Goal: Information Seeking & Learning: Learn about a topic

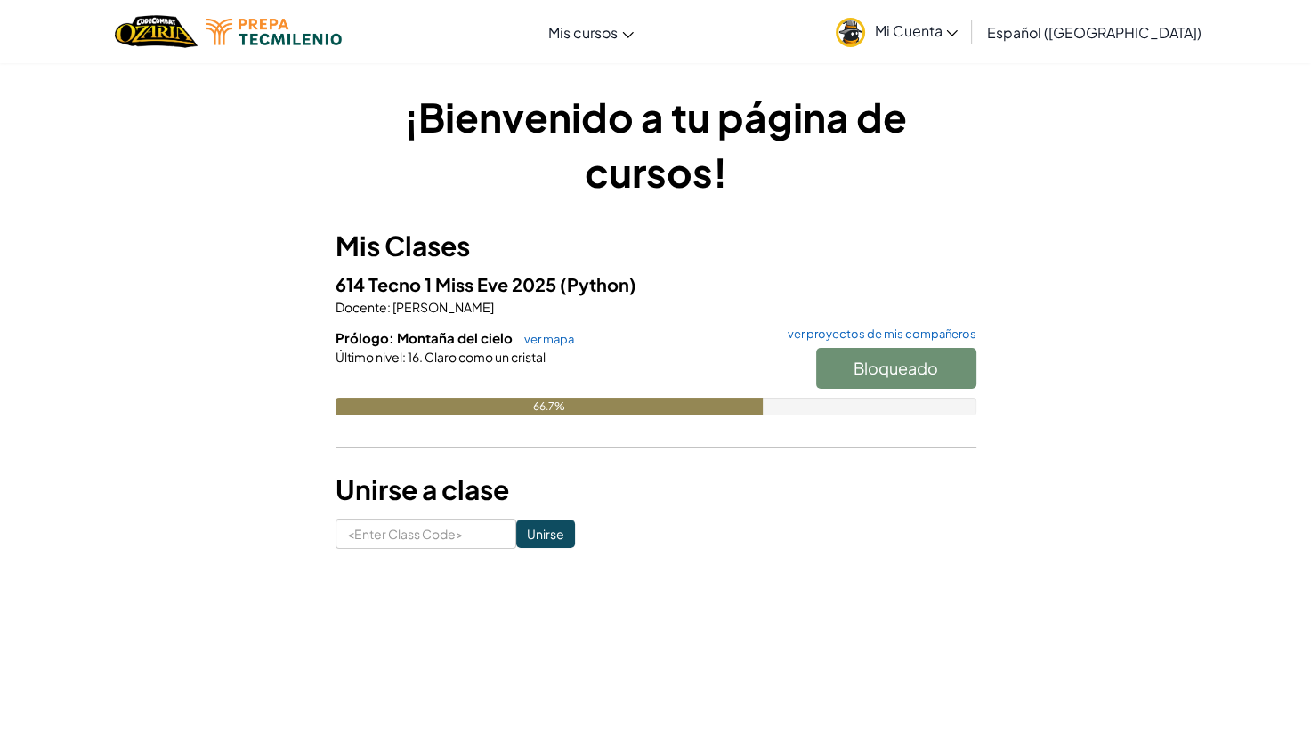
click at [537, 346] on h6 "Prólogo: Montaña del cielo ver mapa ver proyectos de mis compañeros" at bounding box center [655, 338] width 641 height 20
click at [539, 343] on link "ver mapa" at bounding box center [544, 339] width 59 height 14
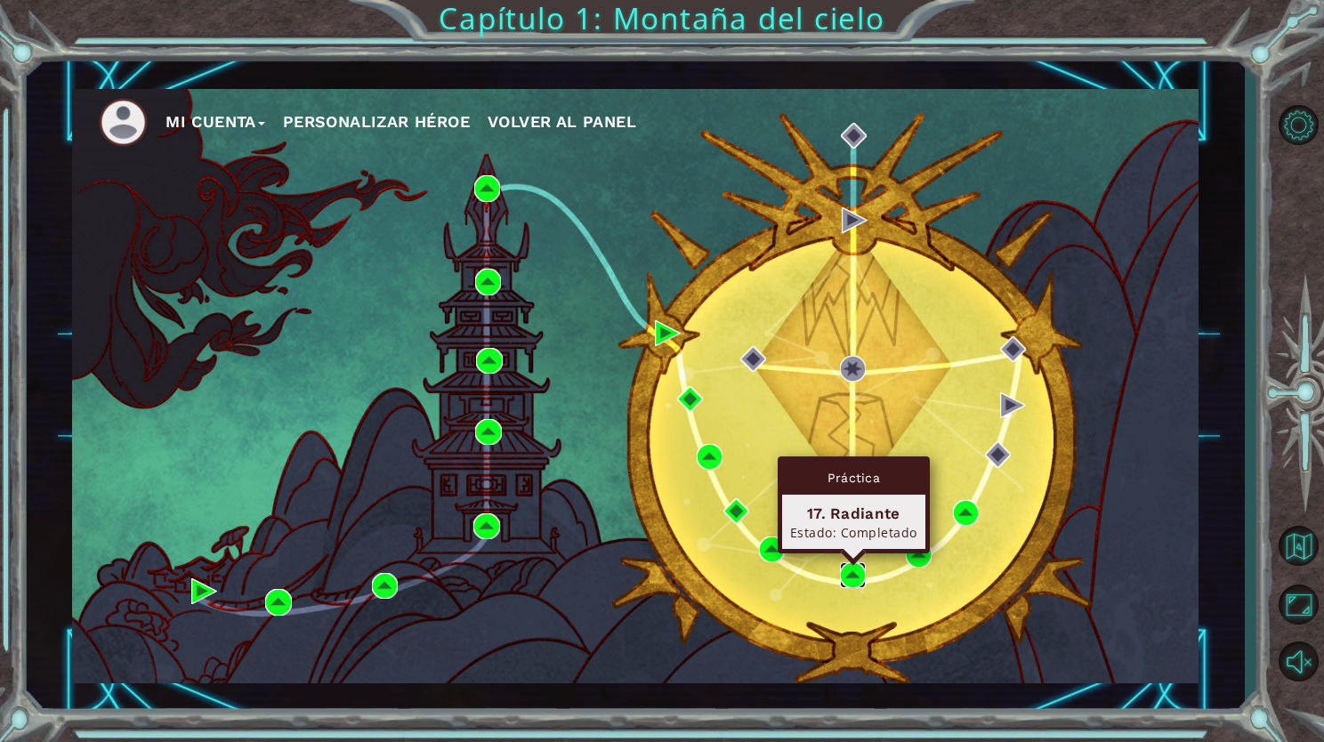
click at [849, 571] on img at bounding box center [853, 575] width 26 height 26
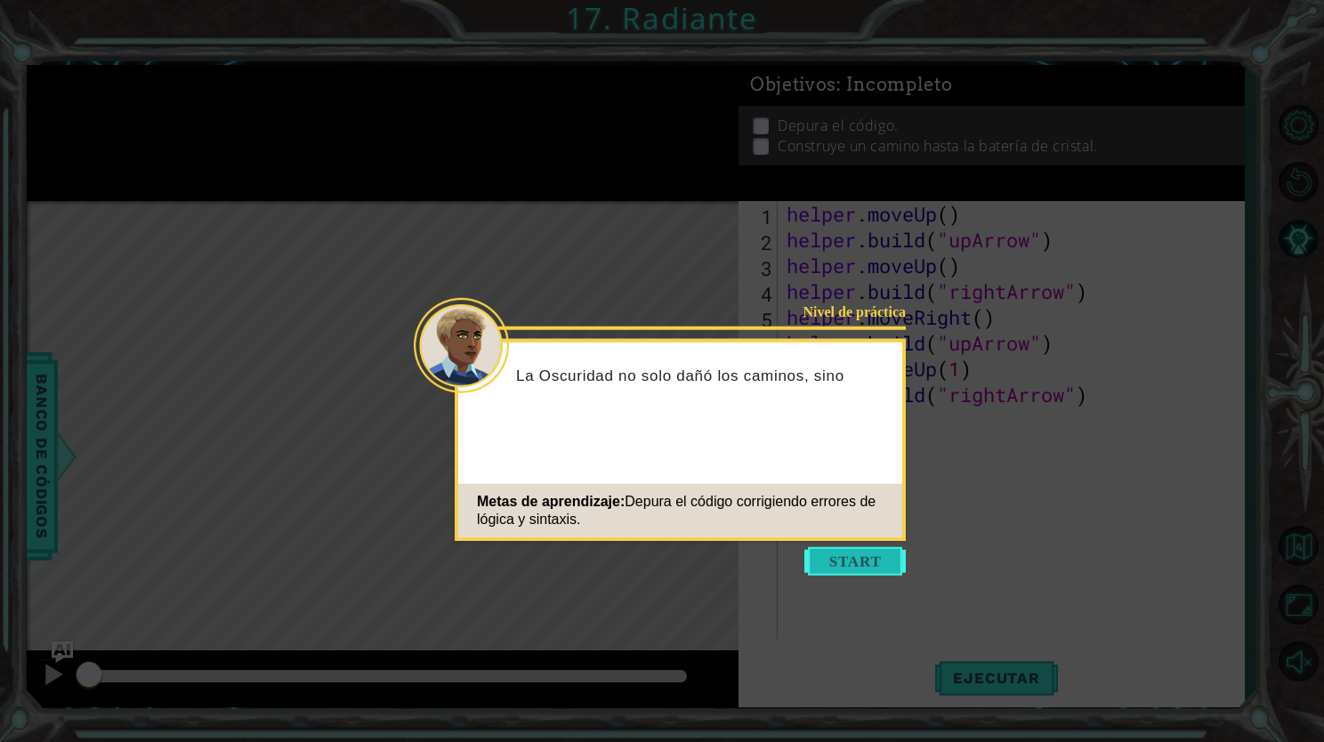
click at [826, 554] on button "Start" at bounding box center [854, 561] width 101 height 28
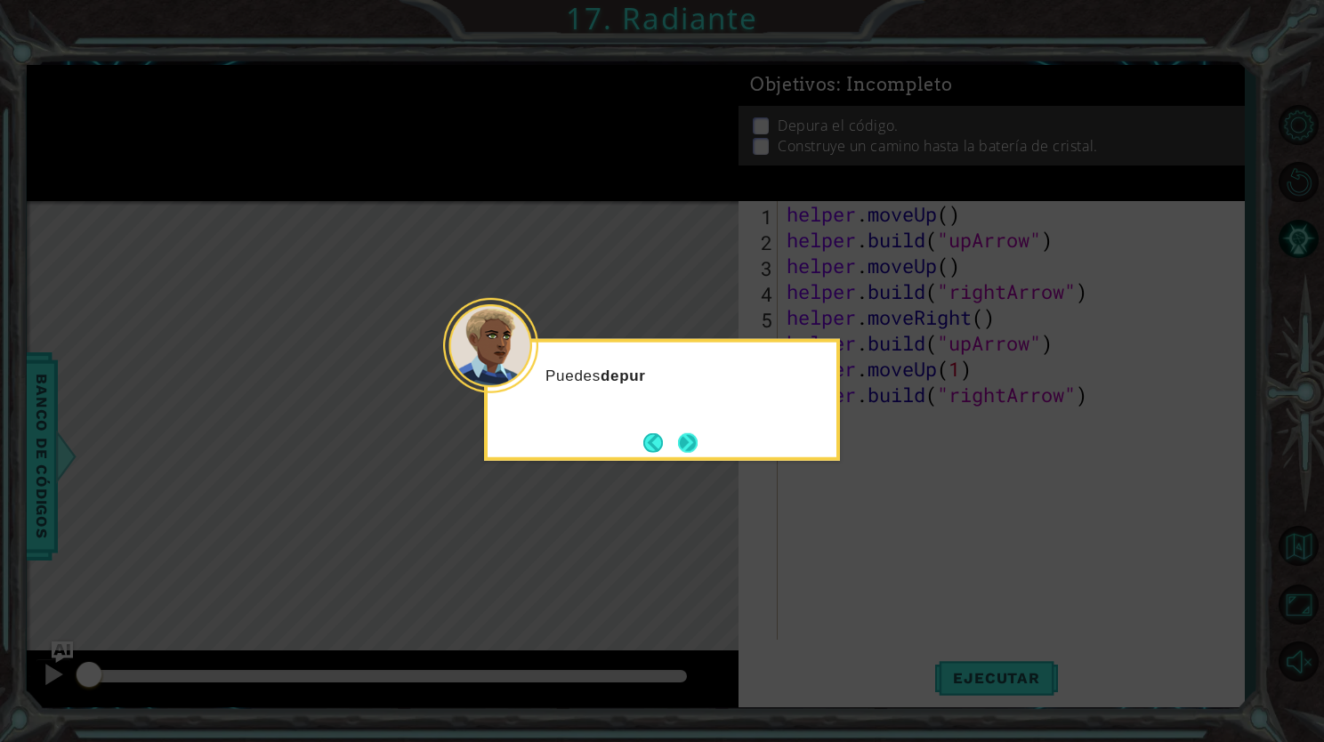
click at [690, 442] on button "Next" at bounding box center [688, 442] width 20 height 20
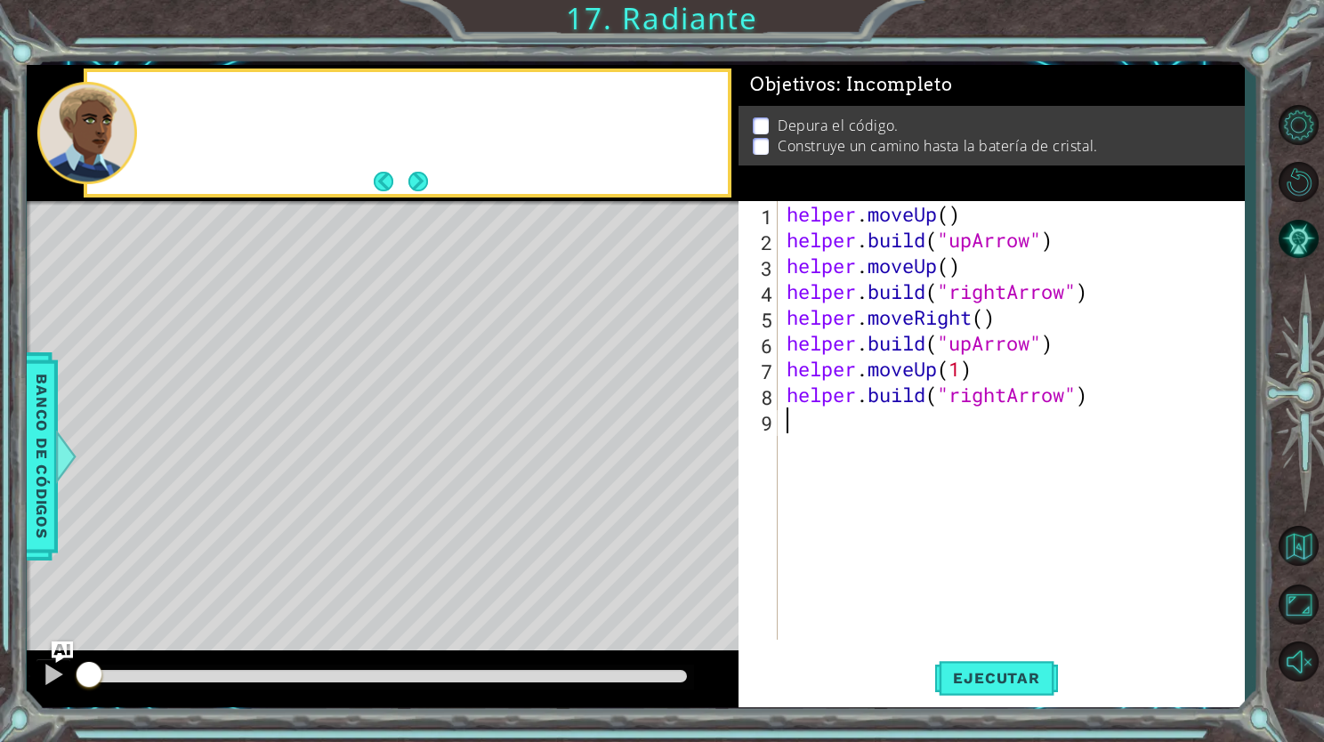
click at [690, 442] on div "Level Map" at bounding box center [438, 463] width 822 height 524
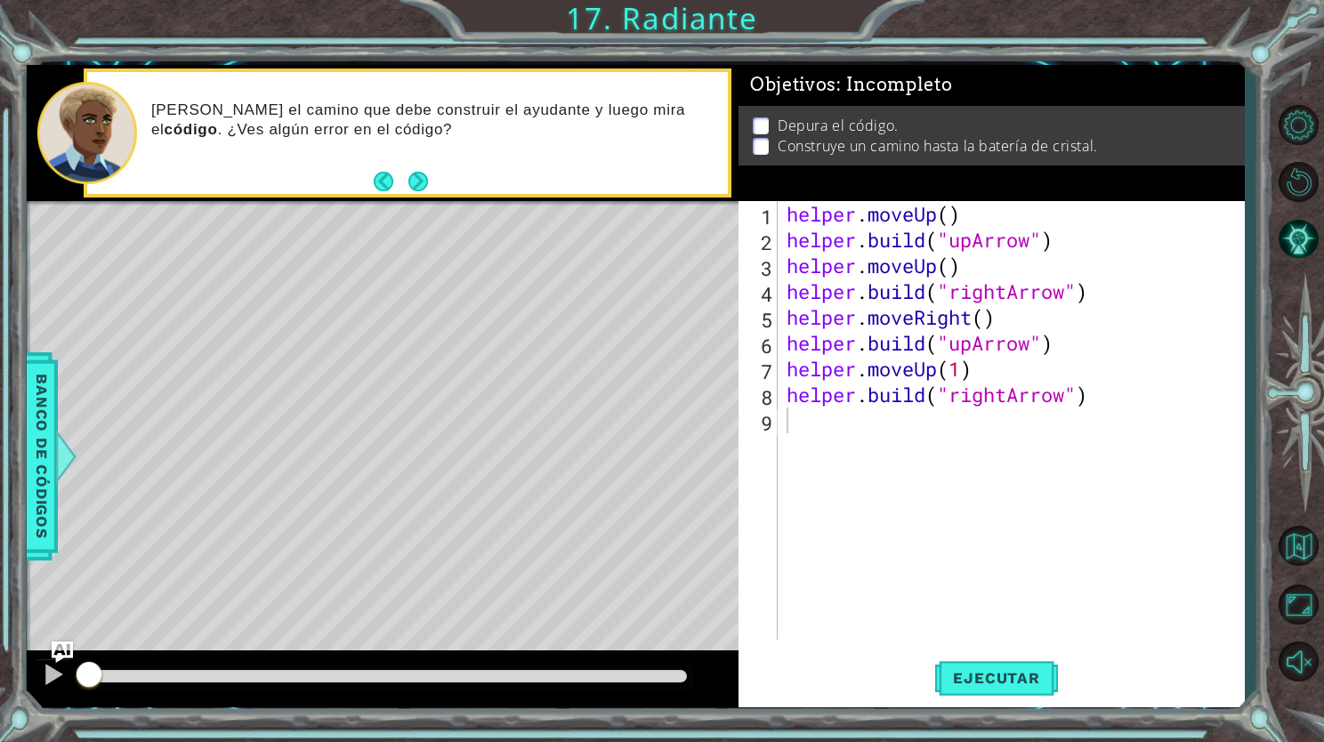
click at [961, 358] on div "helper . moveUp ( ) helper . build ( "upArrow" ) helper . moveUp ( ) helper . b…" at bounding box center [1015, 446] width 465 height 490
type textarea "helper.moveUp()"
click at [983, 675] on span "Ejecutar" at bounding box center [996, 678] width 122 height 18
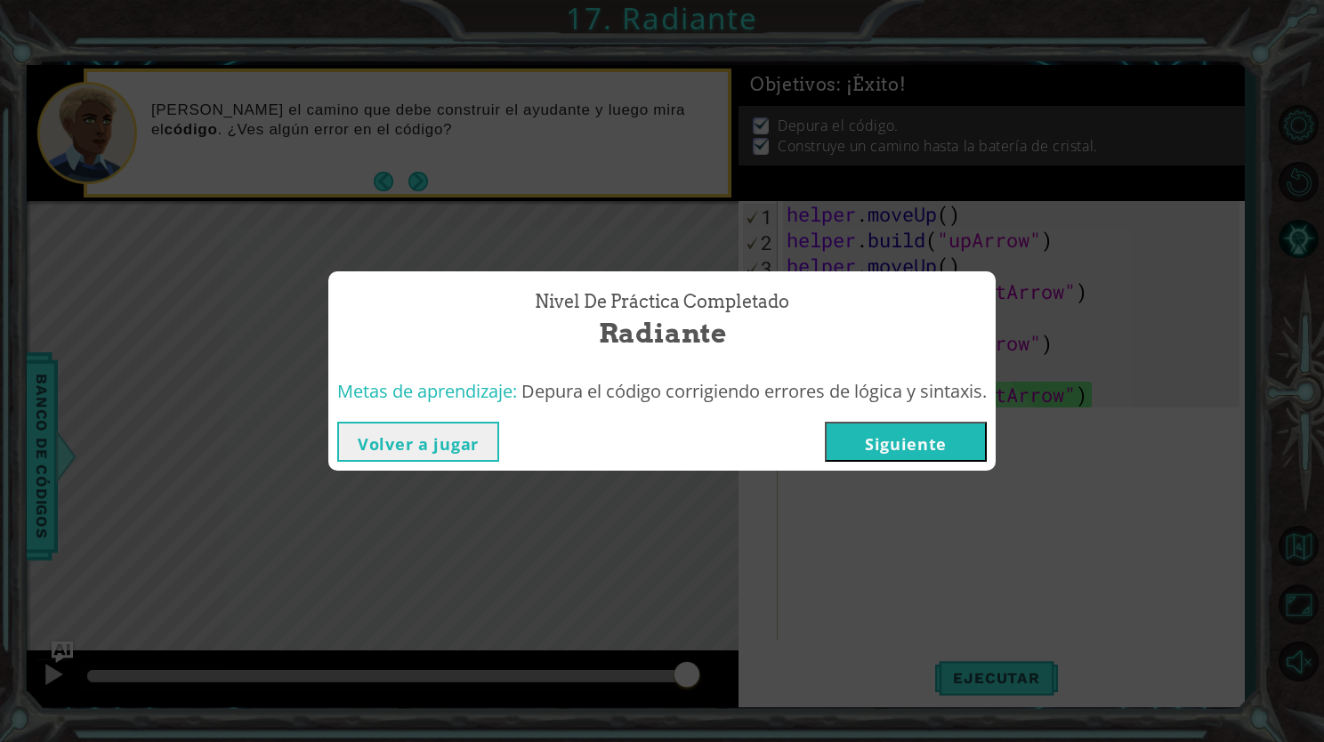
click at [515, 472] on div "Nivel de práctica Completado Radiante Metas de aprendizaje: Depura el código co…" at bounding box center [662, 371] width 1324 height 742
click at [484, 454] on button "Volver a jugar" at bounding box center [418, 442] width 162 height 40
